Goal: Obtain resource: Download file/media

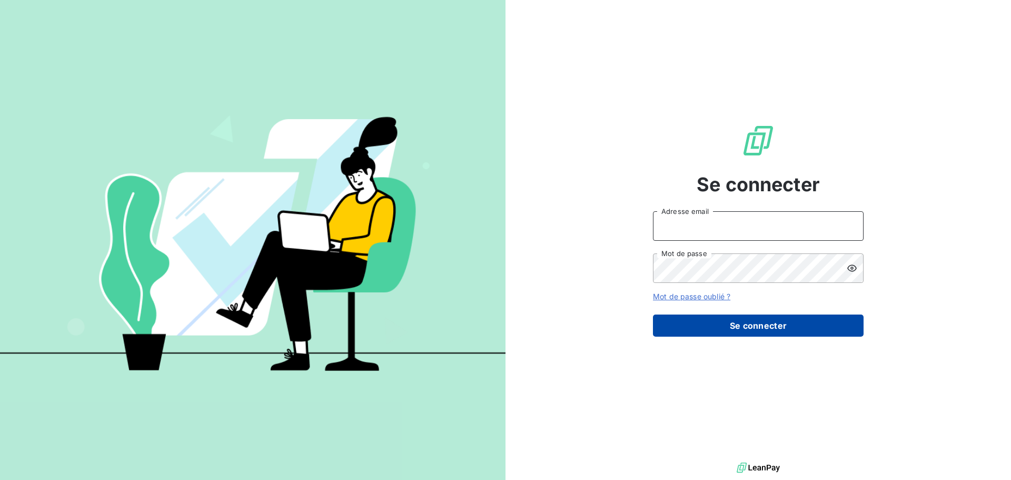
type input "[EMAIL_ADDRESS][DOMAIN_NAME]"
click at [778, 326] on button "Se connecter" at bounding box center [758, 325] width 211 height 22
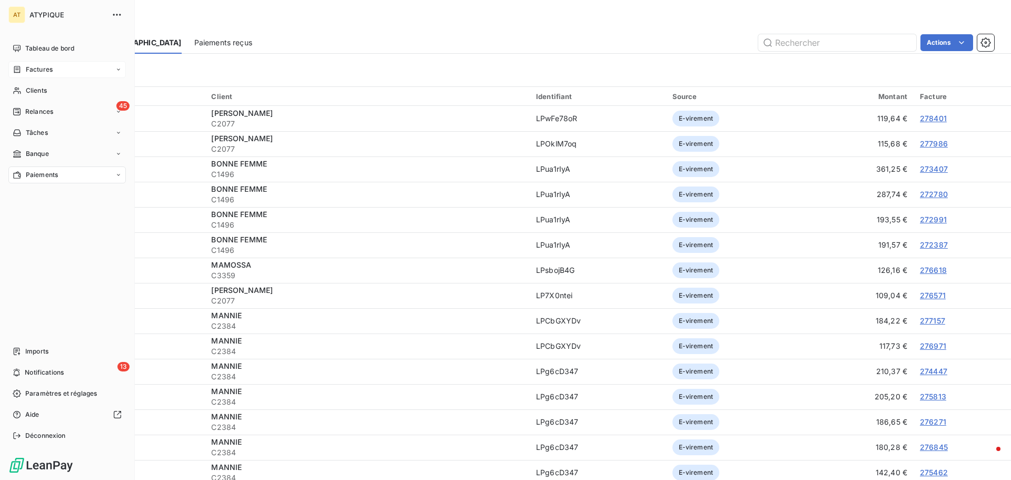
click at [34, 70] on span "Factures" at bounding box center [39, 69] width 27 height 9
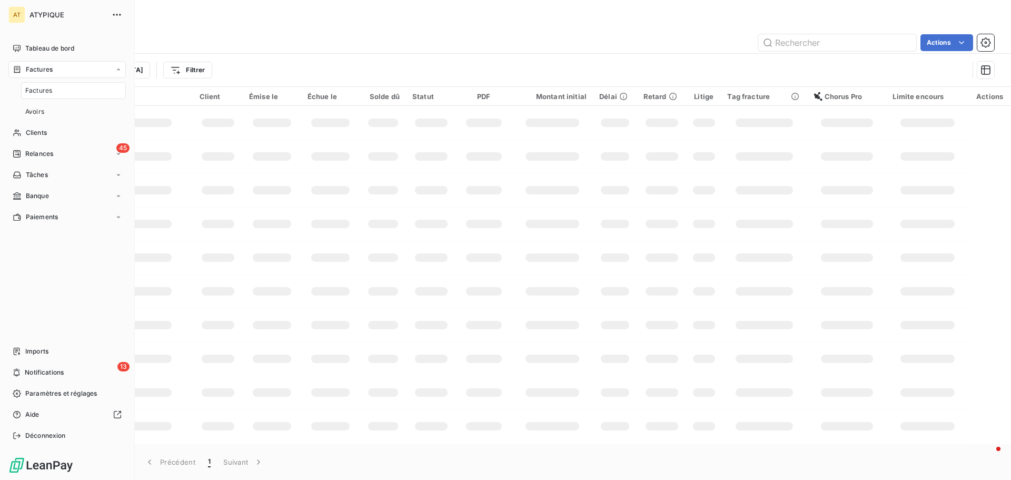
click at [42, 96] on div "Factures" at bounding box center [73, 90] width 105 height 17
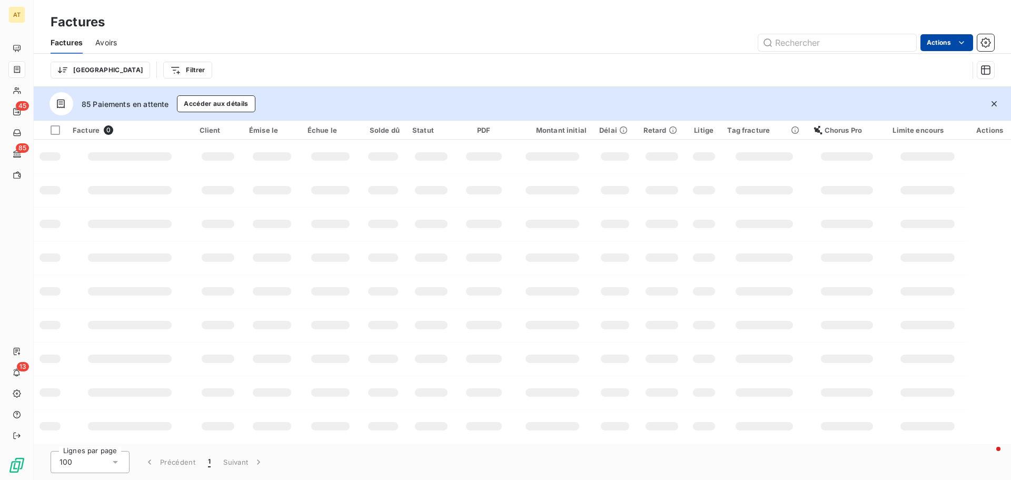
click at [943, 48] on html "AT 45 85 13 Factures Factures Avoirs Actions Trier Filtrer 85 Paiements en atte…" at bounding box center [505, 240] width 1011 height 480
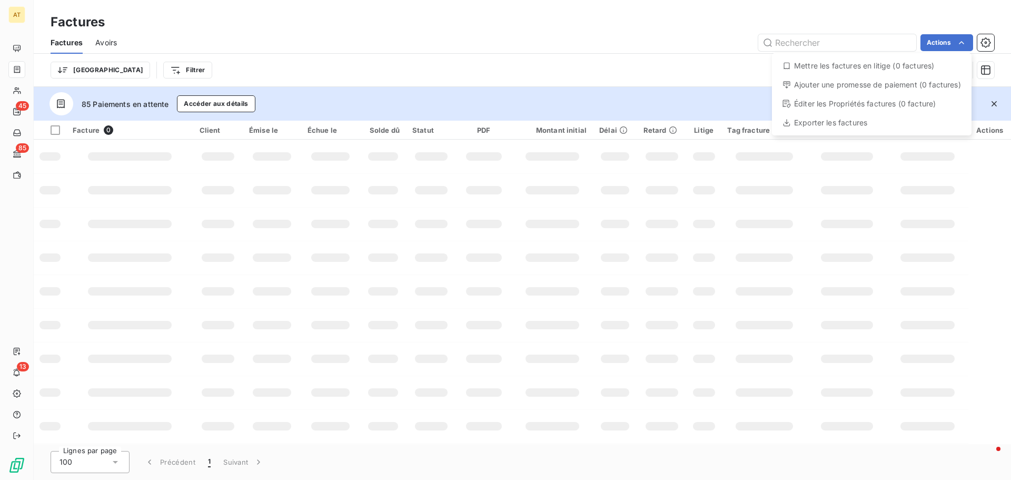
click at [579, 62] on html "AT 45 85 13 Factures Factures Avoirs Actions Mettre les factures en litige (0 f…" at bounding box center [505, 240] width 1011 height 480
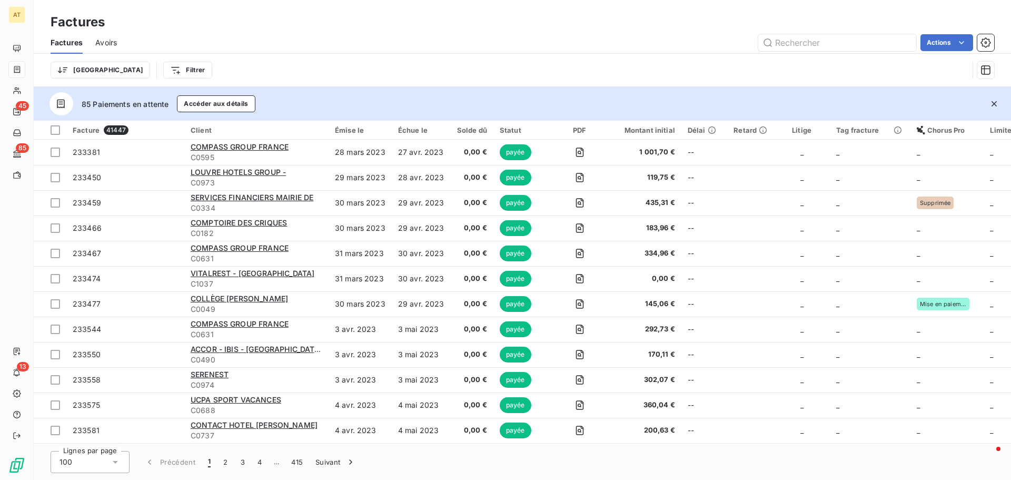
click at [954, 47] on html "AT 45 85 13 Factures Factures Avoirs Actions Trier Filtrer 85 Paiements en atte…" at bounding box center [505, 240] width 1011 height 480
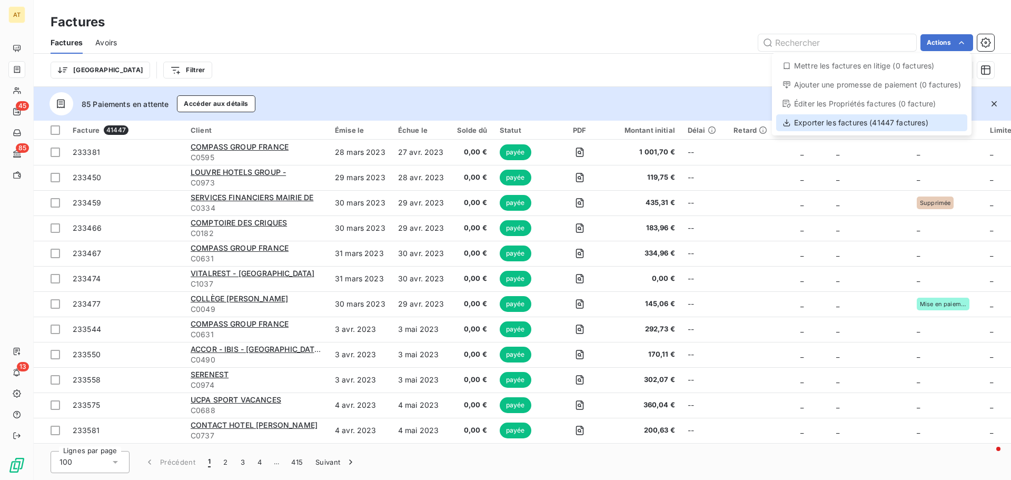
click at [882, 124] on div "Exporter les factures (41447 factures)" at bounding box center [872, 122] width 191 height 17
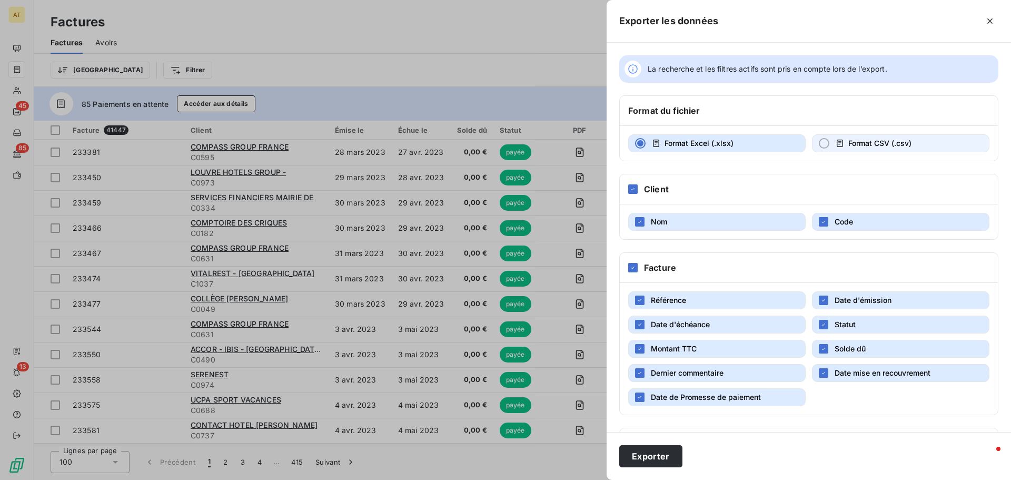
click at [819, 140] on div "button" at bounding box center [824, 143] width 11 height 11
click at [711, 401] on span "Date de Promesse de paiement" at bounding box center [706, 397] width 110 height 11
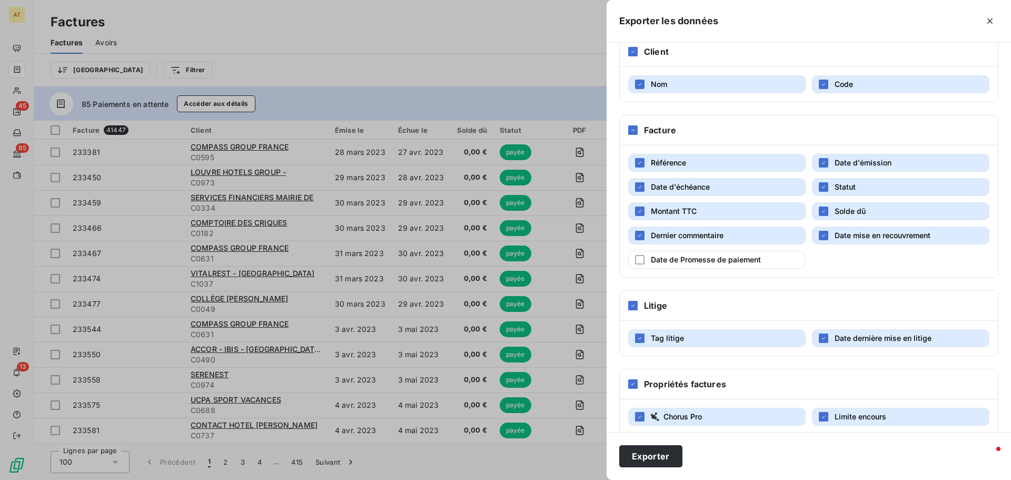
scroll to position [177, 0]
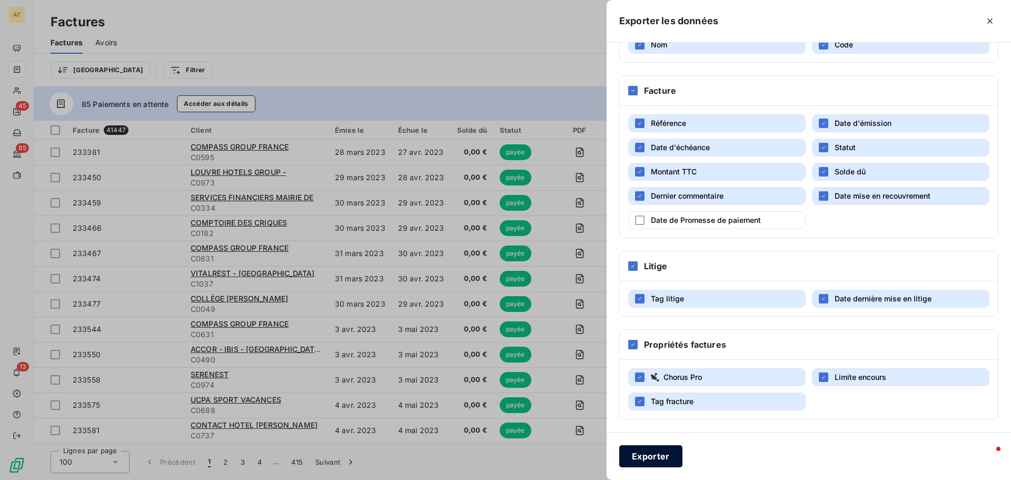
click at [658, 456] on button "Exporter" at bounding box center [651, 456] width 63 height 22
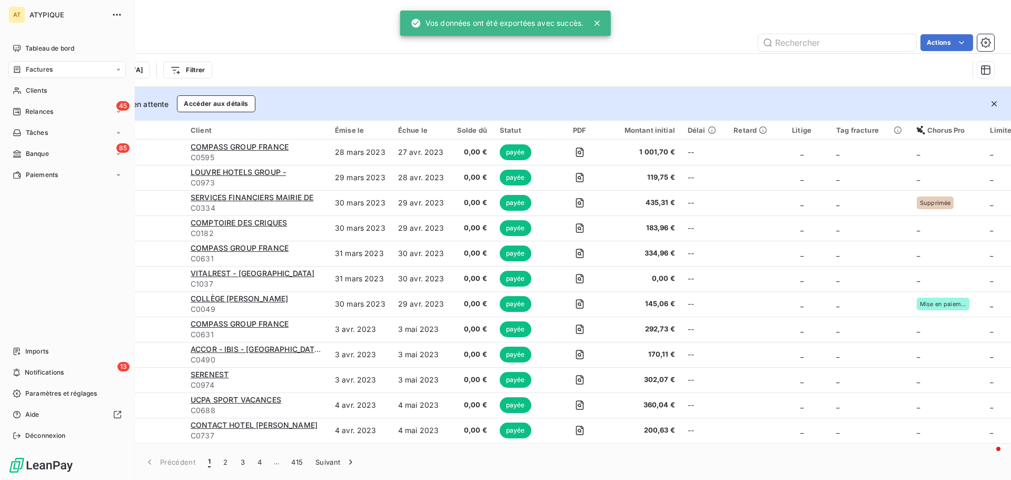
click at [51, 64] on div "Factures" at bounding box center [66, 69] width 117 height 17
click at [52, 105] on div "Avoirs" at bounding box center [73, 111] width 105 height 17
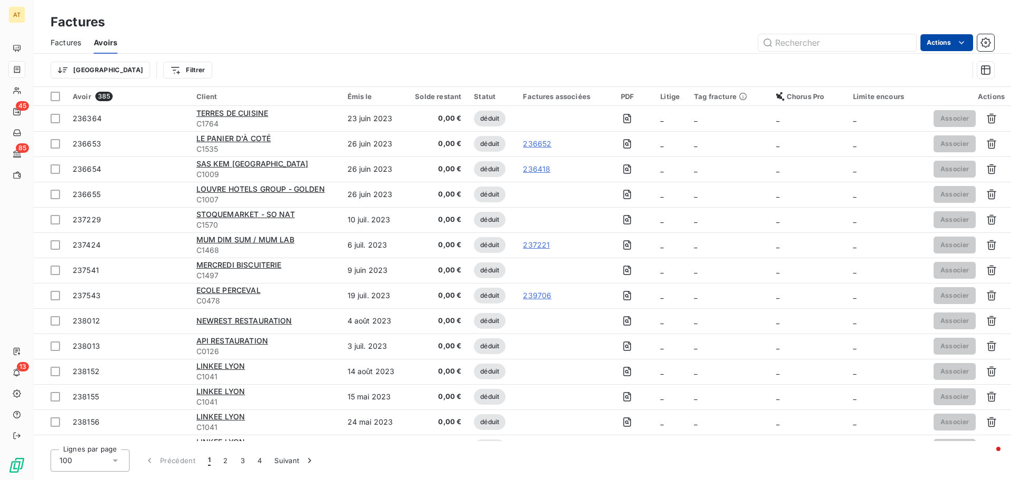
click at [935, 44] on html "AT 45 85 13 Factures Factures Avoirs Actions Trier Filtrer Avoir 385 Client Émi…" at bounding box center [505, 240] width 1011 height 480
click at [937, 83] on div "Exporter les avoirs (385 avoirs)" at bounding box center [901, 84] width 134 height 17
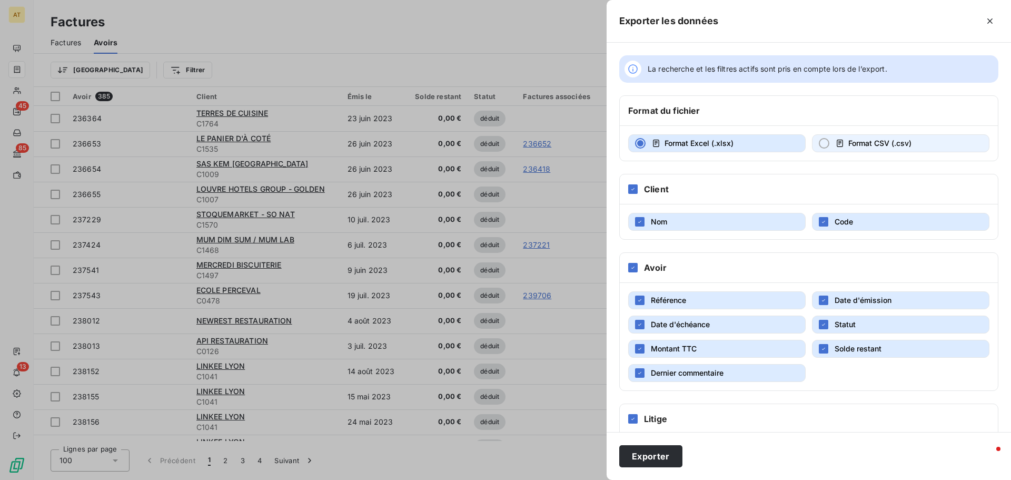
click at [911, 142] on button "Format CSV (.csv)" at bounding box center [901, 143] width 178 height 18
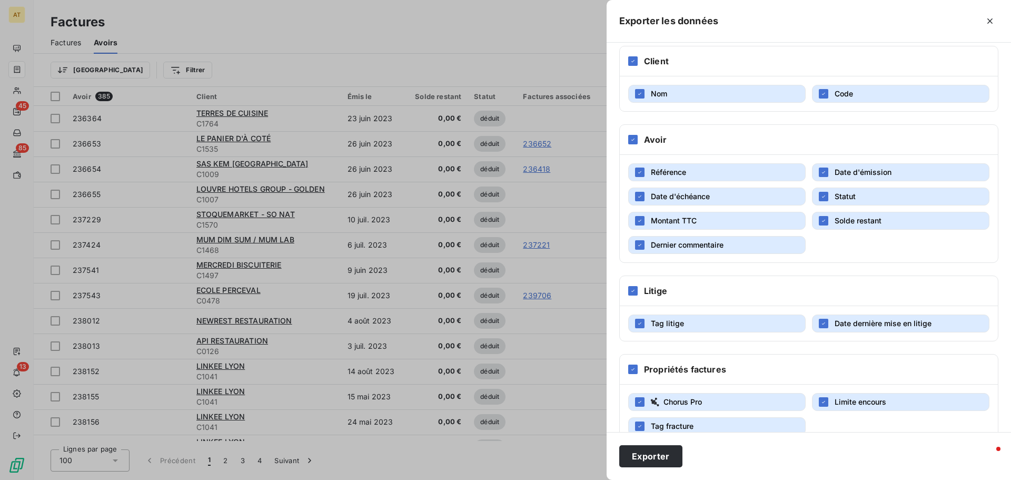
scroll to position [153, 0]
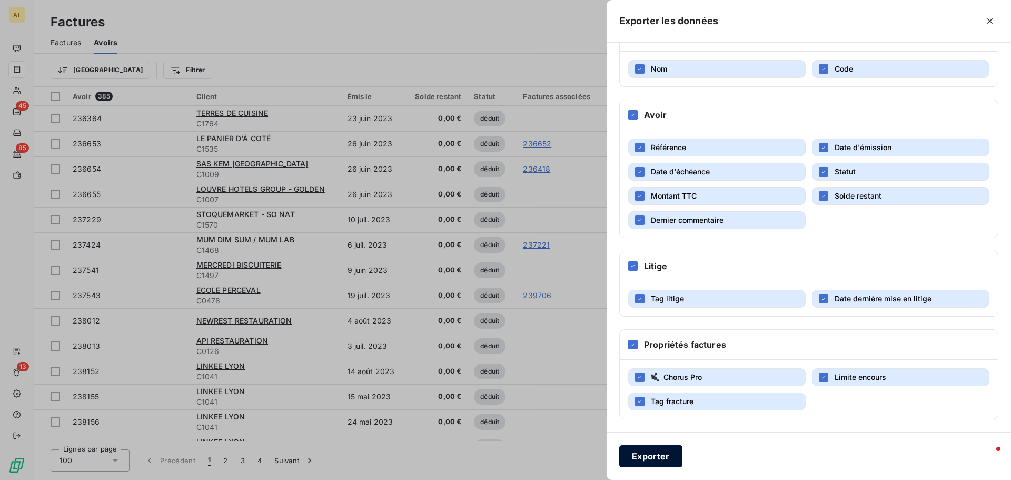
click at [667, 457] on button "Exporter" at bounding box center [651, 456] width 63 height 22
